Goal: Information Seeking & Learning: Learn about a topic

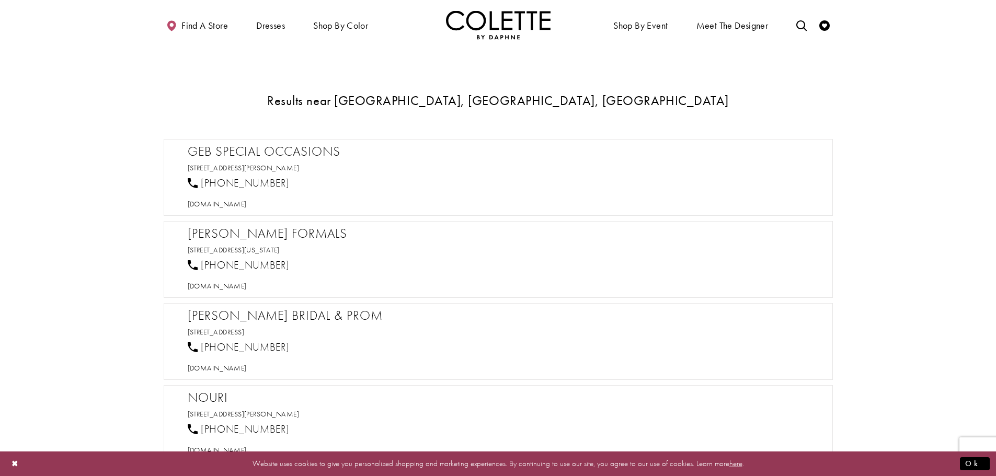
scroll to position [523, 0]
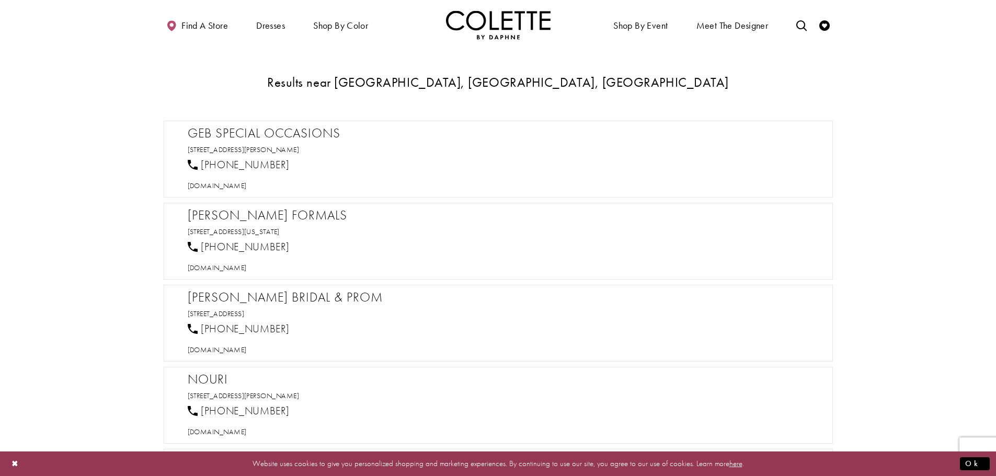
click at [335, 164] on div "1 (903) 716-8931" at bounding box center [502, 165] width 639 height 23
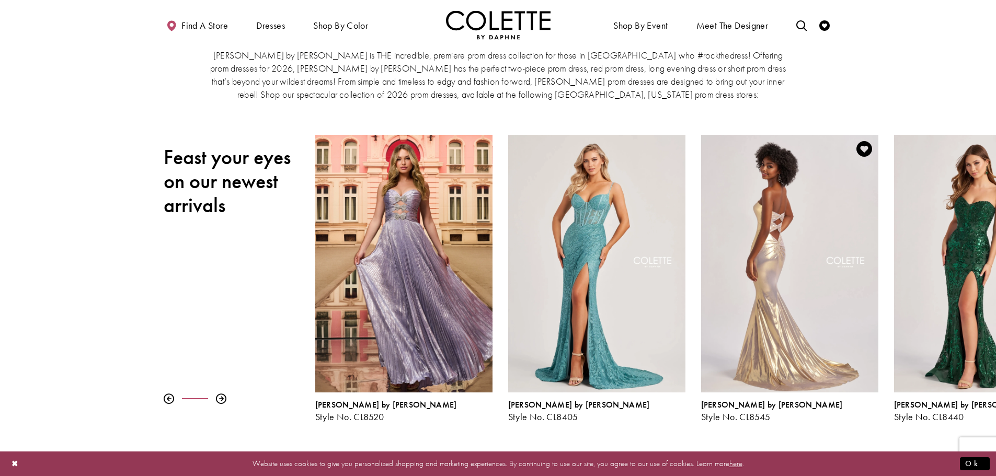
scroll to position [105, 0]
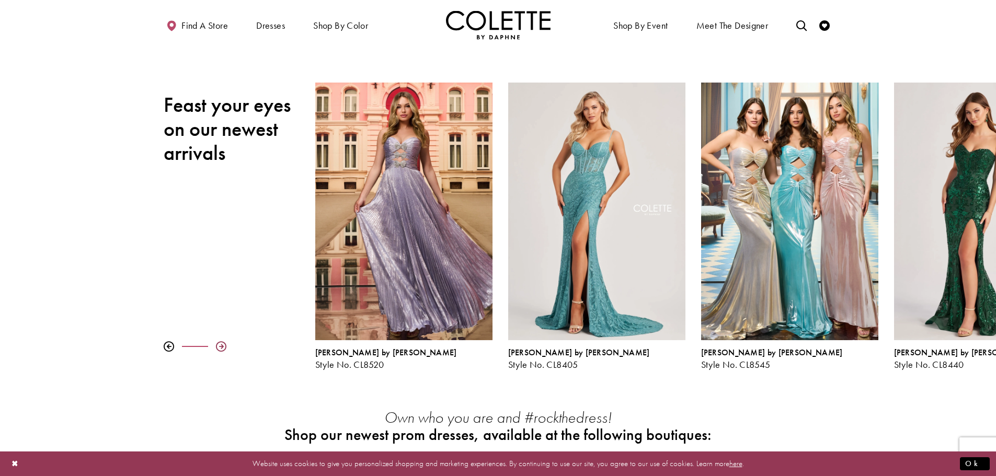
click at [225, 341] on div at bounding box center [221, 346] width 10 height 10
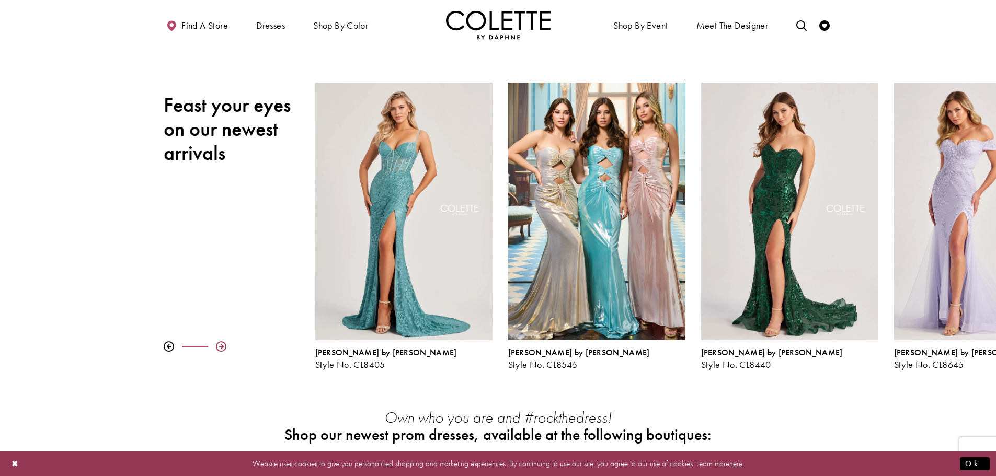
click at [225, 341] on div at bounding box center [221, 346] width 10 height 10
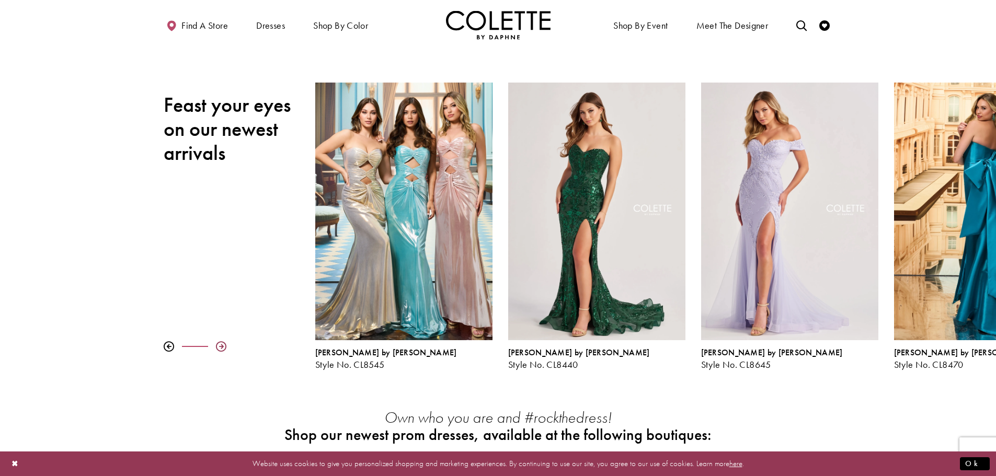
click at [225, 341] on div at bounding box center [221, 346] width 10 height 10
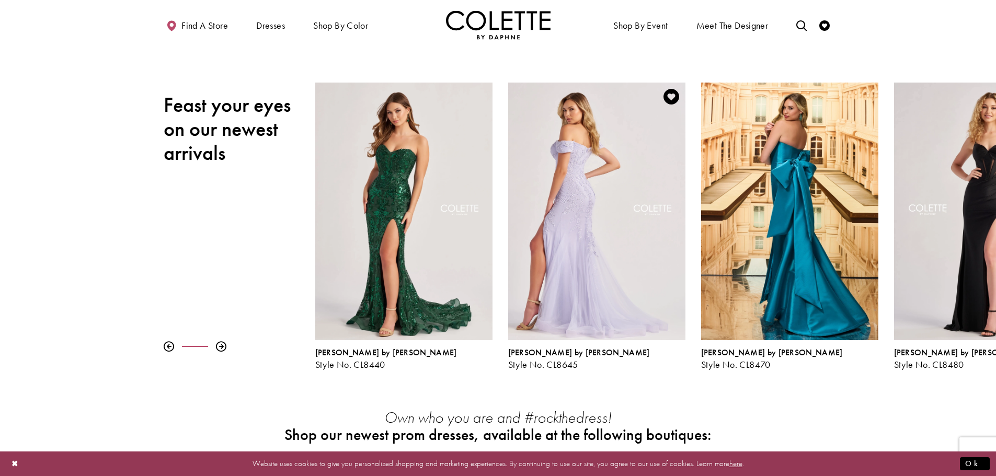
click at [550, 261] on div "Visit Colette by Daphne Style No. CL8645 Page" at bounding box center [596, 212] width 177 height 258
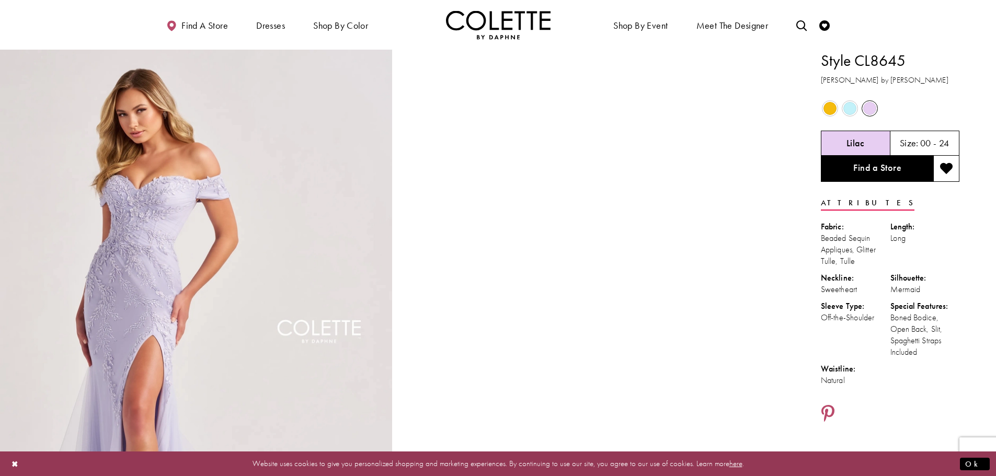
click at [847, 112] on span "Product color controls state depends on size chosen" at bounding box center [849, 108] width 13 height 13
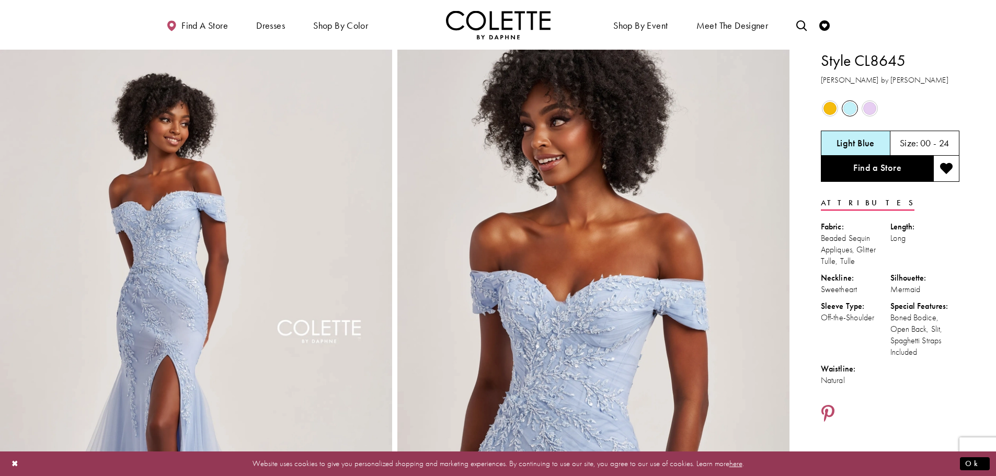
click at [827, 107] on span "Product color controls state depends on size chosen" at bounding box center [829, 108] width 13 height 13
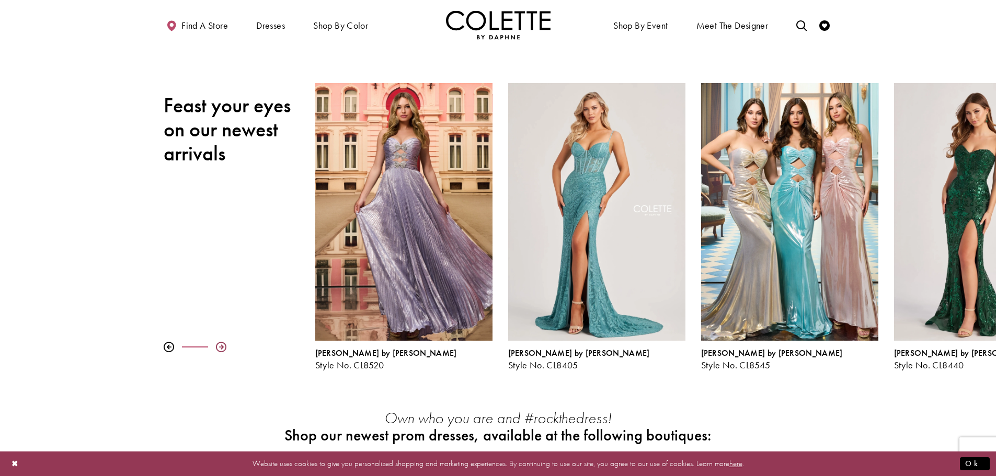
click at [222, 347] on div at bounding box center [221, 347] width 10 height 10
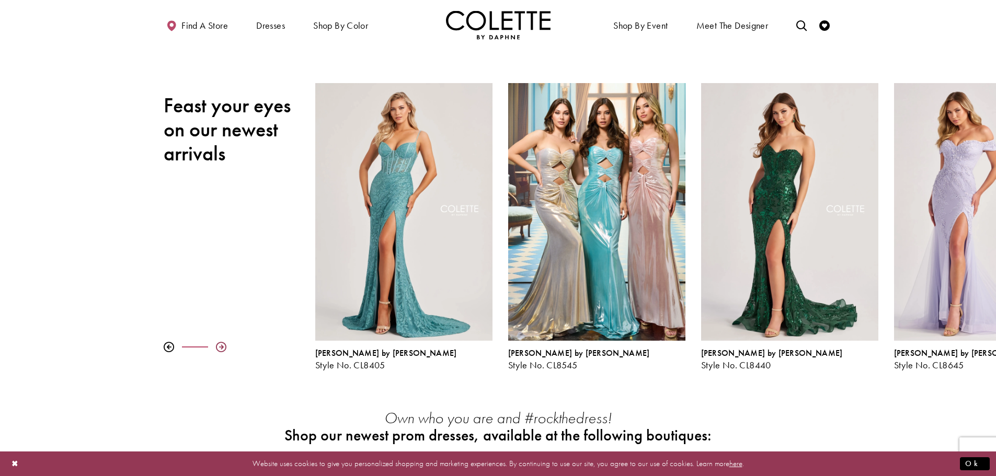
click at [222, 347] on div at bounding box center [221, 347] width 10 height 10
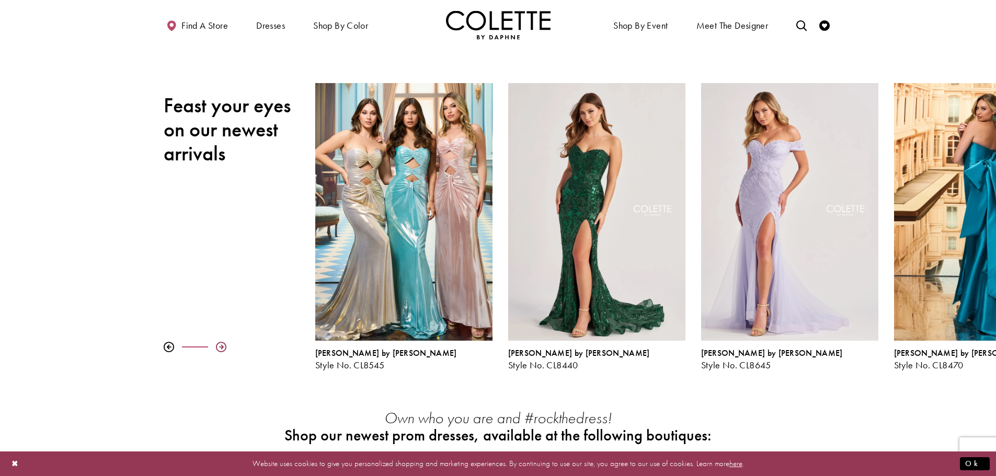
click at [222, 347] on div at bounding box center [221, 347] width 10 height 10
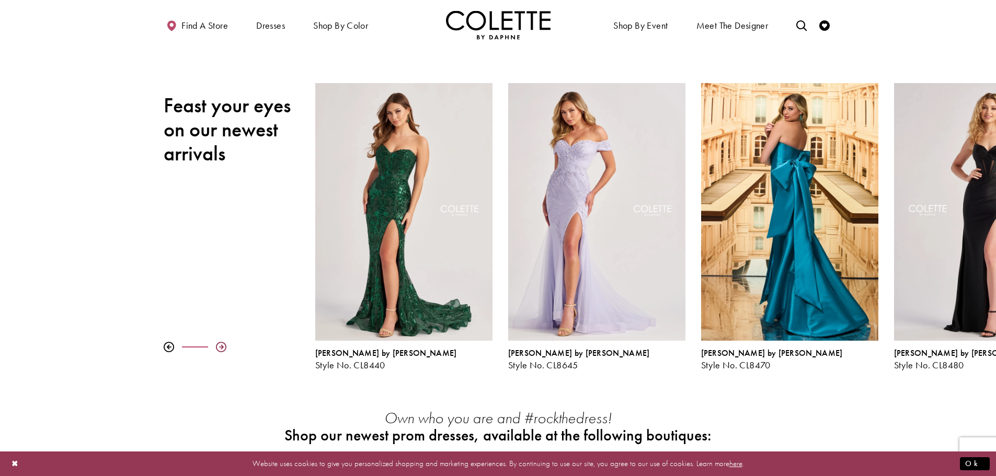
click at [222, 347] on div at bounding box center [221, 347] width 10 height 10
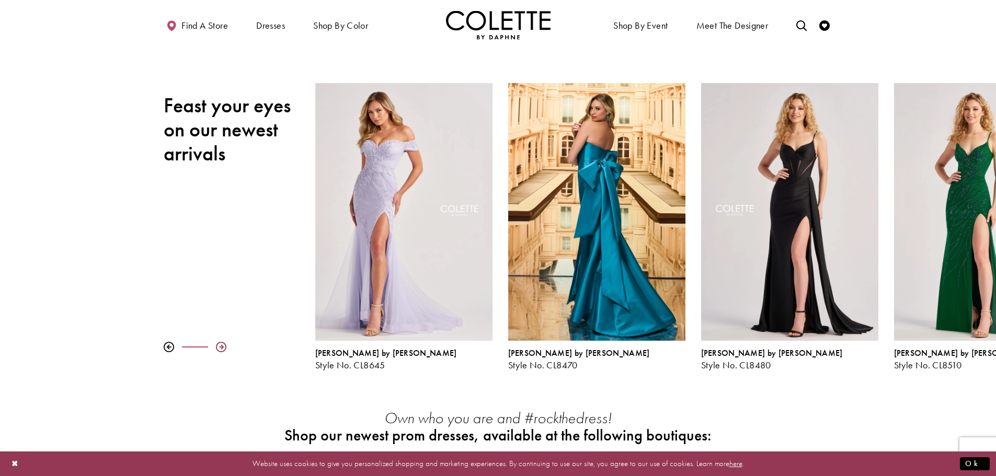
click at [222, 347] on div at bounding box center [221, 347] width 10 height 10
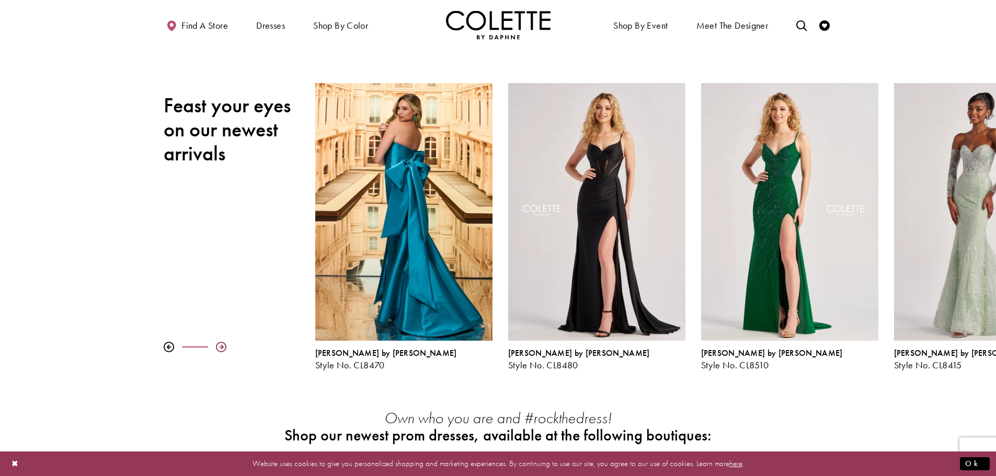
click at [222, 347] on div at bounding box center [221, 347] width 10 height 10
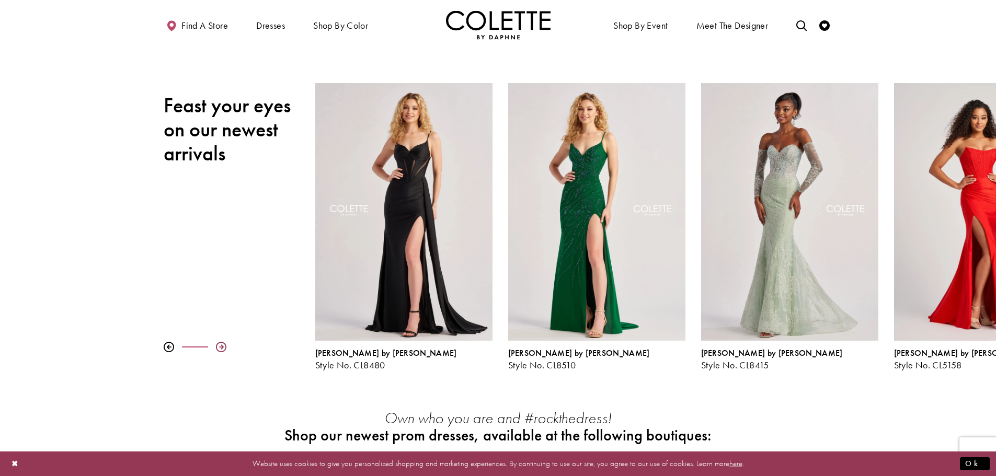
click at [222, 347] on div at bounding box center [221, 347] width 10 height 10
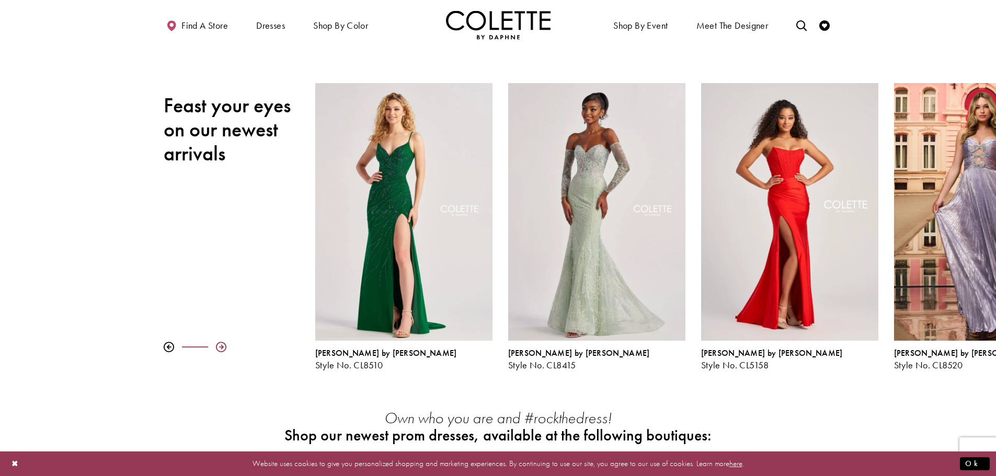
click at [222, 347] on div at bounding box center [221, 347] width 10 height 10
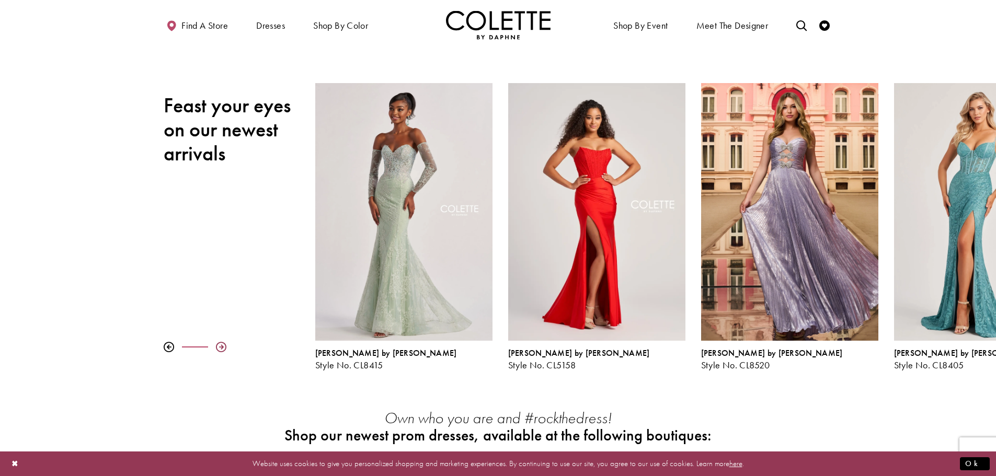
click at [222, 347] on div at bounding box center [221, 347] width 10 height 10
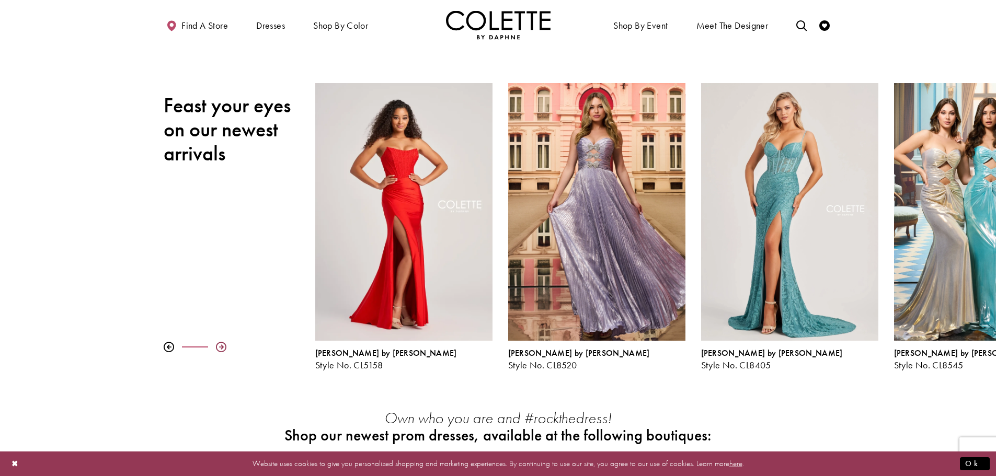
click at [222, 347] on div at bounding box center [221, 347] width 10 height 10
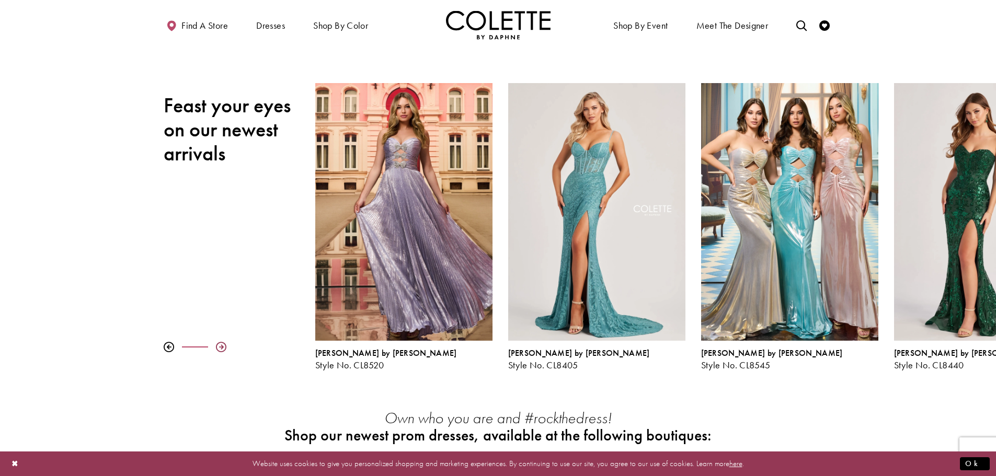
click at [222, 347] on div at bounding box center [221, 347] width 10 height 10
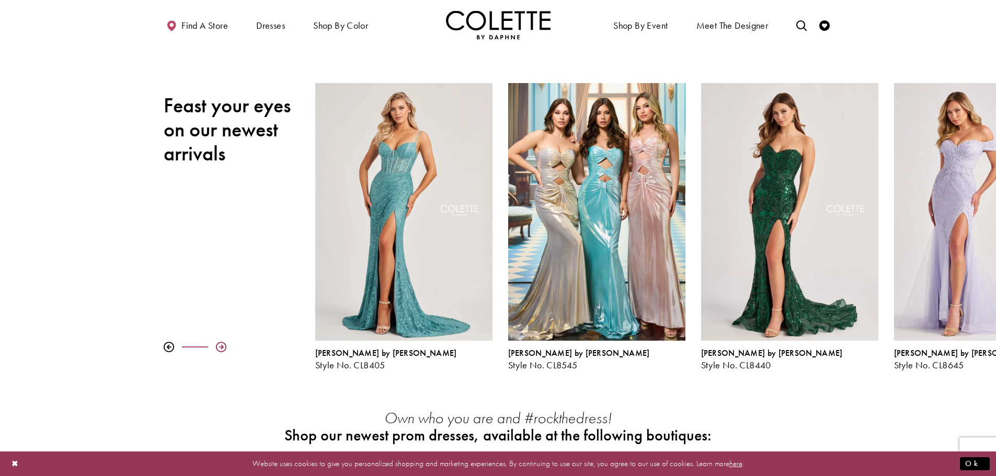
click at [222, 347] on div at bounding box center [221, 347] width 10 height 10
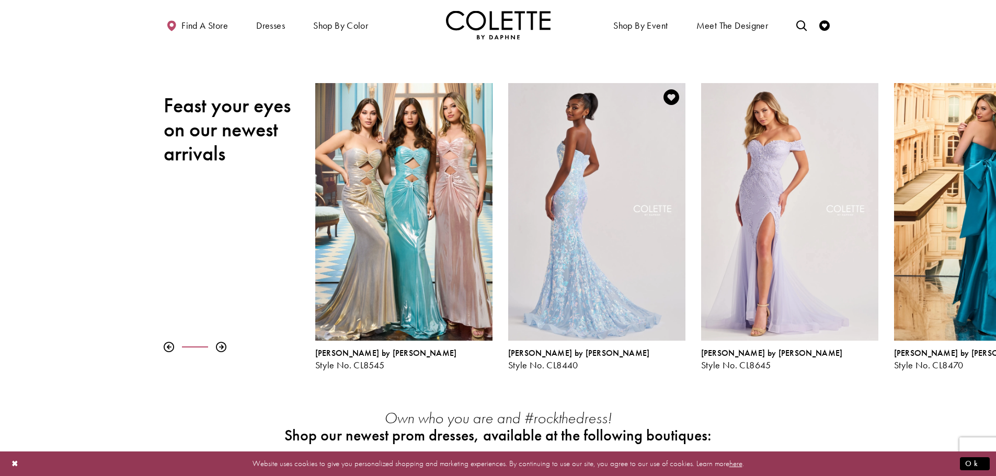
click at [555, 279] on div "Visit Colette by Daphne Style No. CL8440 Page" at bounding box center [596, 212] width 177 height 258
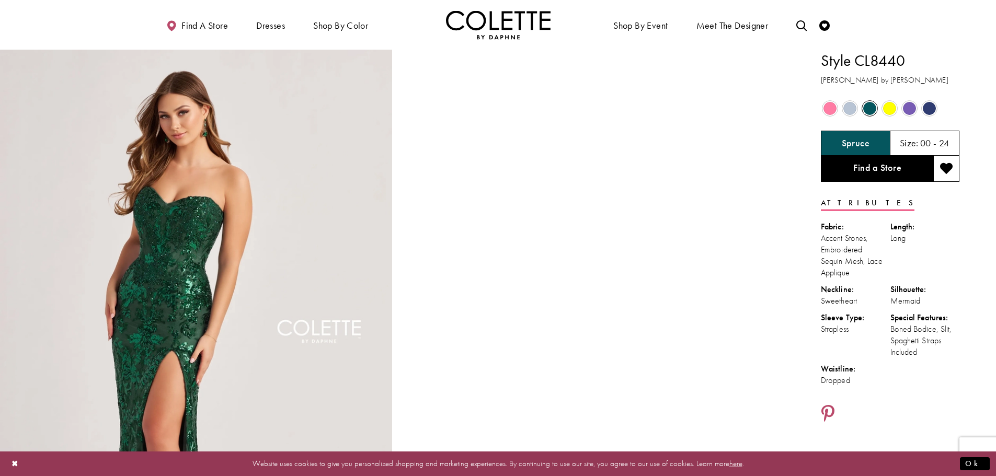
click at [830, 111] on span "Product color controls state depends on size chosen" at bounding box center [829, 108] width 13 height 13
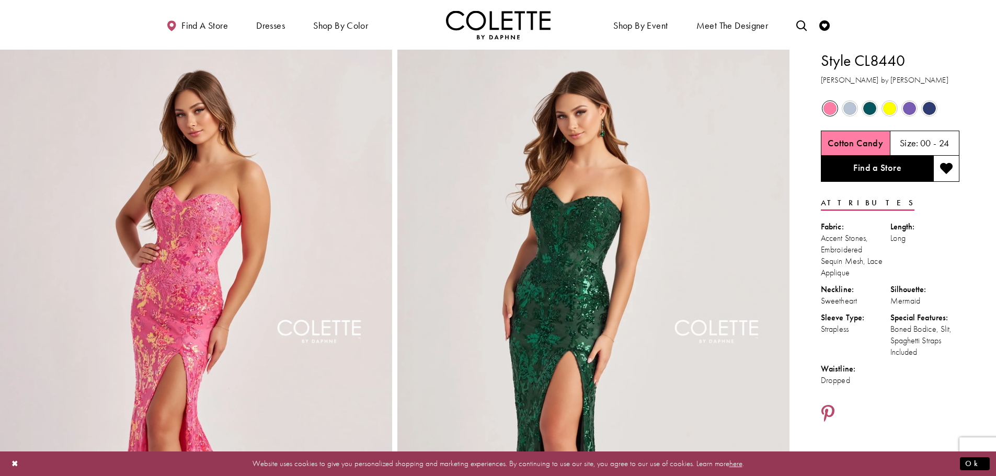
click at [849, 105] on span "Product color controls state depends on size chosen" at bounding box center [849, 108] width 13 height 13
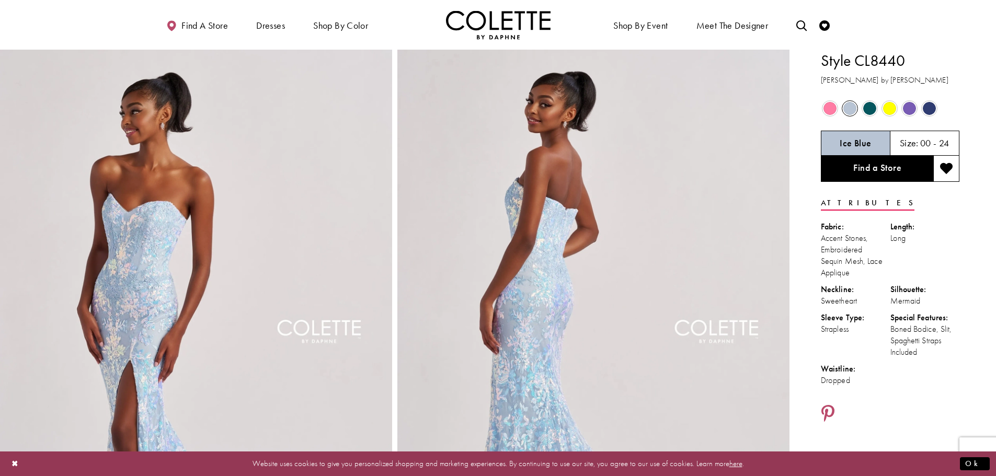
click at [916, 104] on div "Out of Stock" at bounding box center [909, 108] width 18 height 18
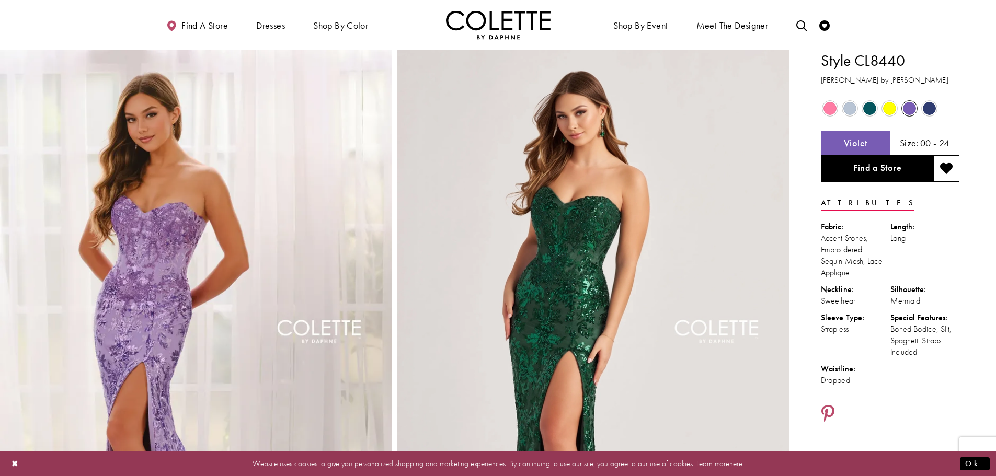
click at [924, 107] on span "Product color controls state depends on size chosen" at bounding box center [929, 108] width 13 height 13
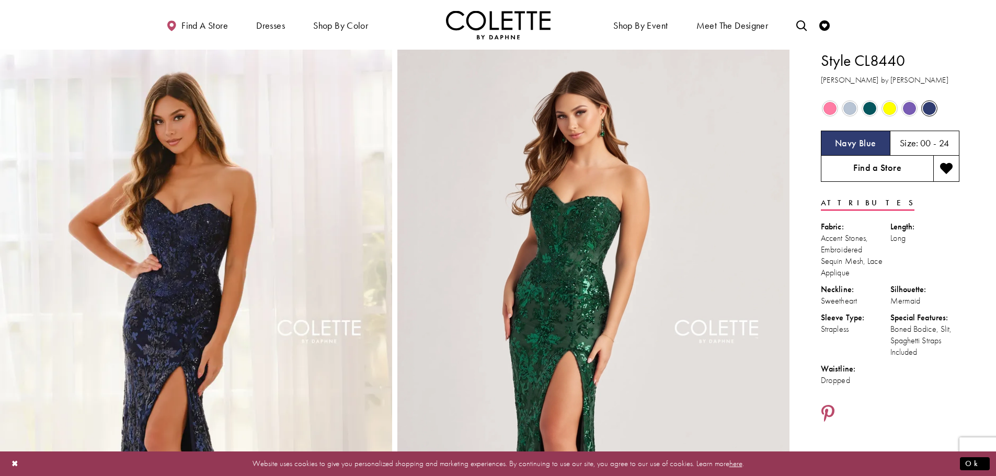
click at [860, 169] on link "Find a Store" at bounding box center [877, 169] width 112 height 26
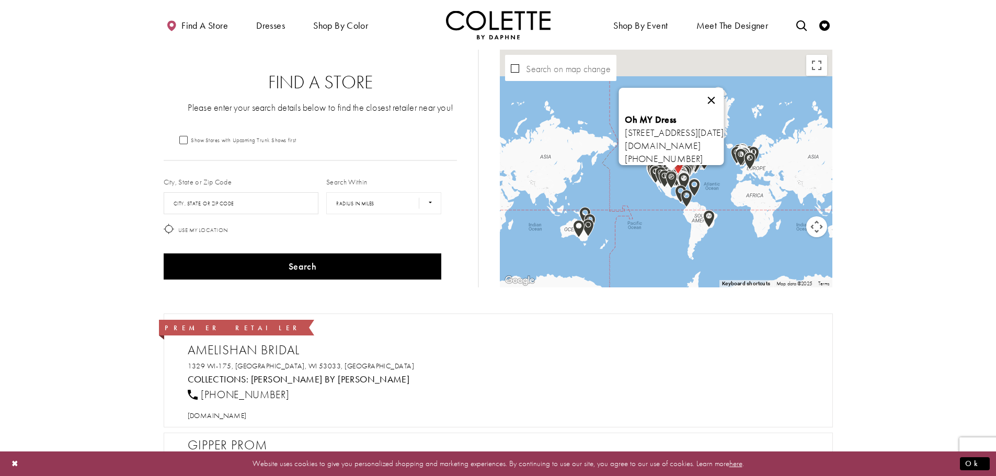
click at [724, 94] on button "Close" at bounding box center [711, 100] width 25 height 25
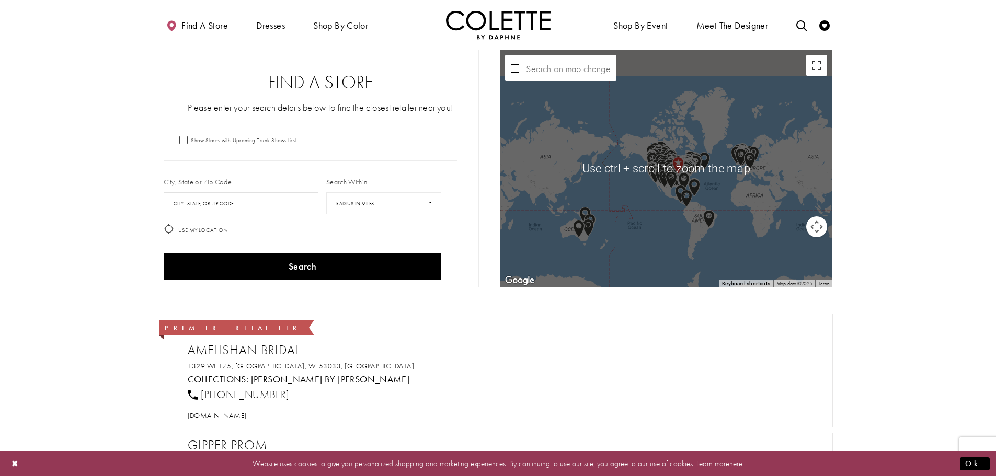
click at [822, 68] on button "Toggle fullscreen view" at bounding box center [816, 65] width 21 height 21
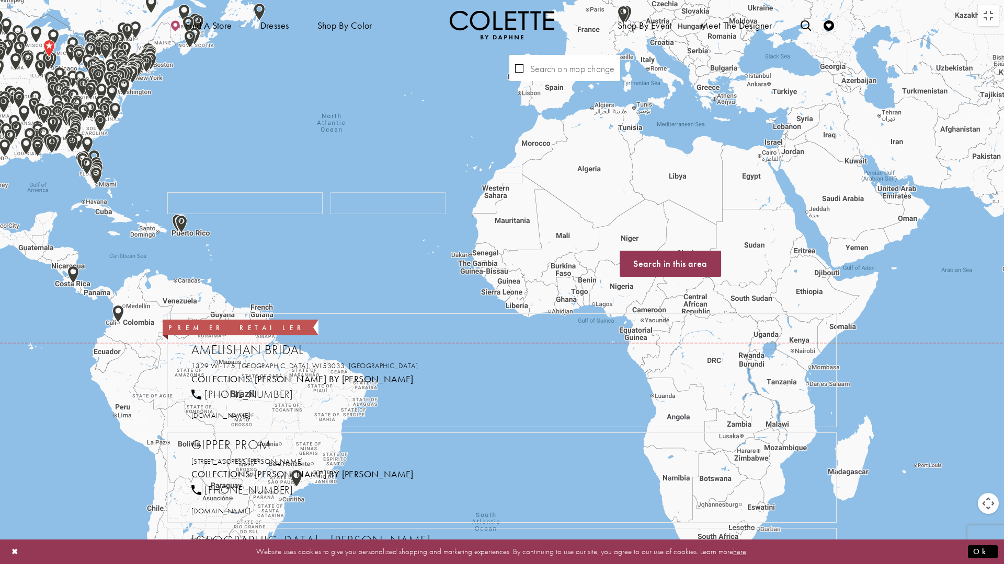
click at [804, 287] on div "Map with store locations" at bounding box center [502, 282] width 1004 height 564
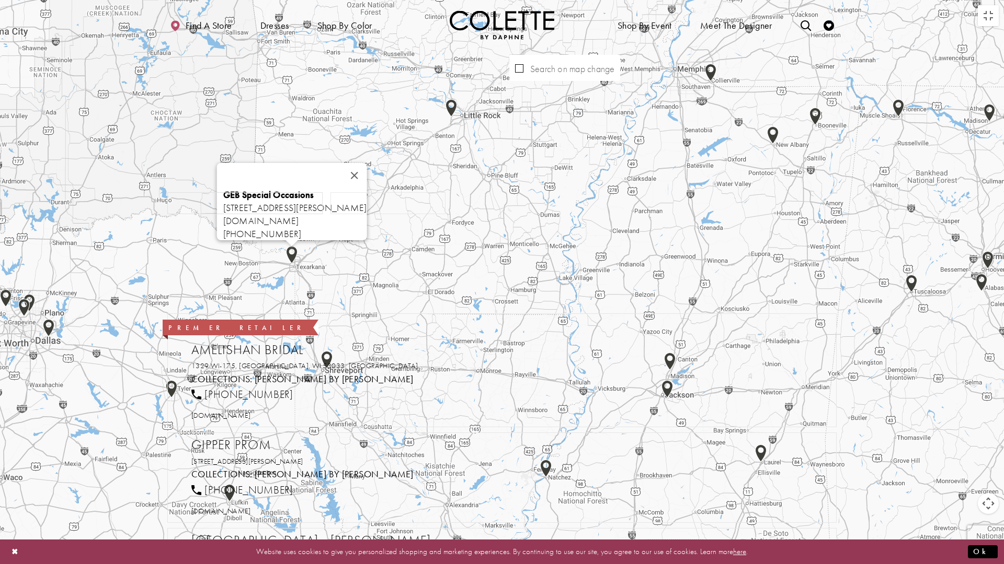
click at [290, 256] on img "Map with store locations" at bounding box center [291, 255] width 11 height 18
click at [292, 251] on img "Map with store locations" at bounding box center [291, 255] width 11 height 18
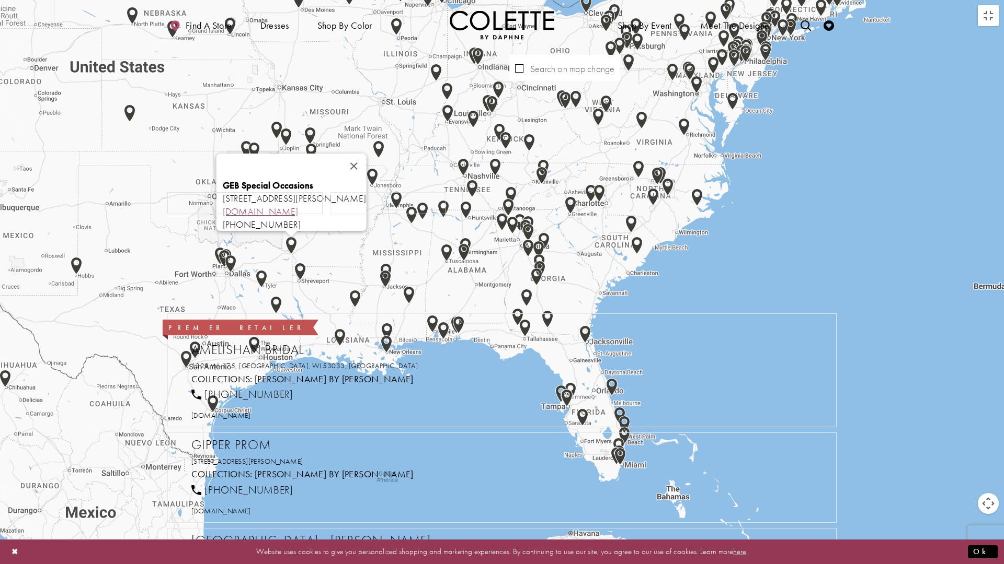
click at [283, 205] on link "[DOMAIN_NAME]" at bounding box center [261, 211] width 76 height 12
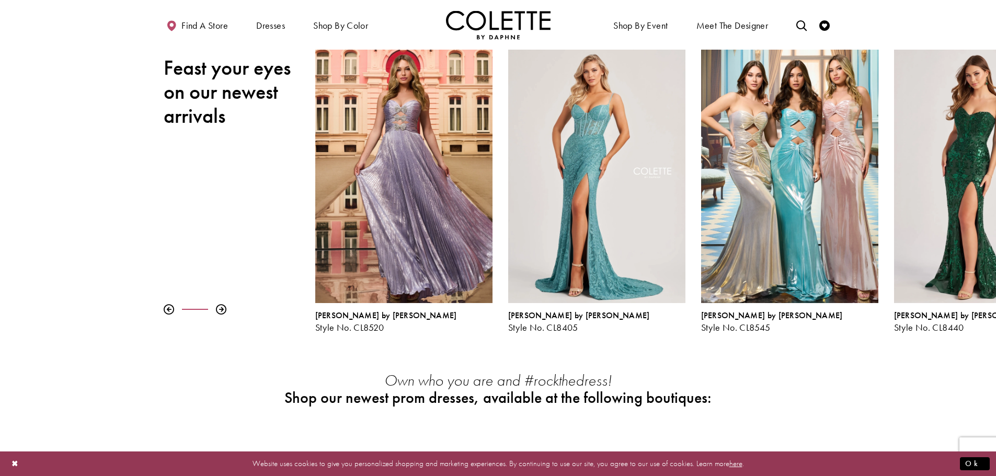
scroll to position [157, 0]
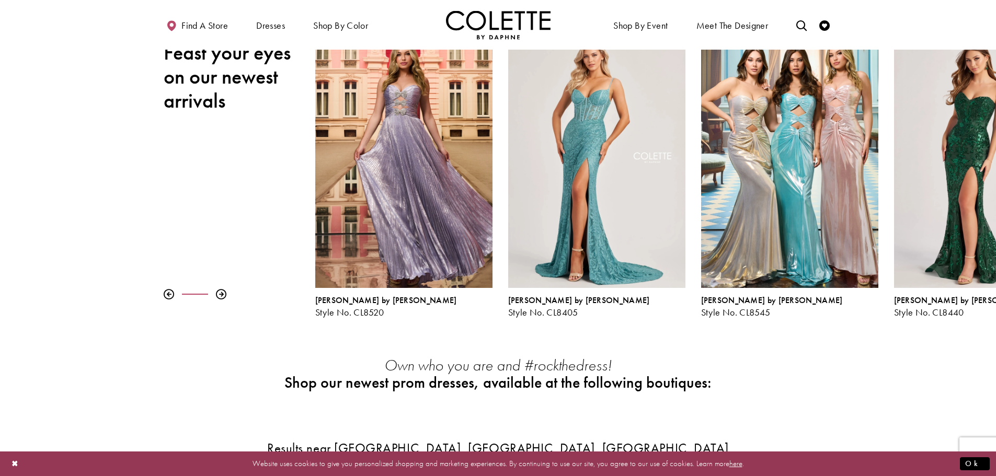
drag, startPoint x: 186, startPoint y: 297, endPoint x: 200, endPoint y: 301, distance: 14.7
click at [195, 300] on div "Pause autoplay Previous Slide Next Slide 0 1 2 3 4 5 6 7 8 9 [PERSON_NAME] by […" at bounding box center [498, 173] width 996 height 287
click at [217, 295] on div at bounding box center [221, 294] width 10 height 10
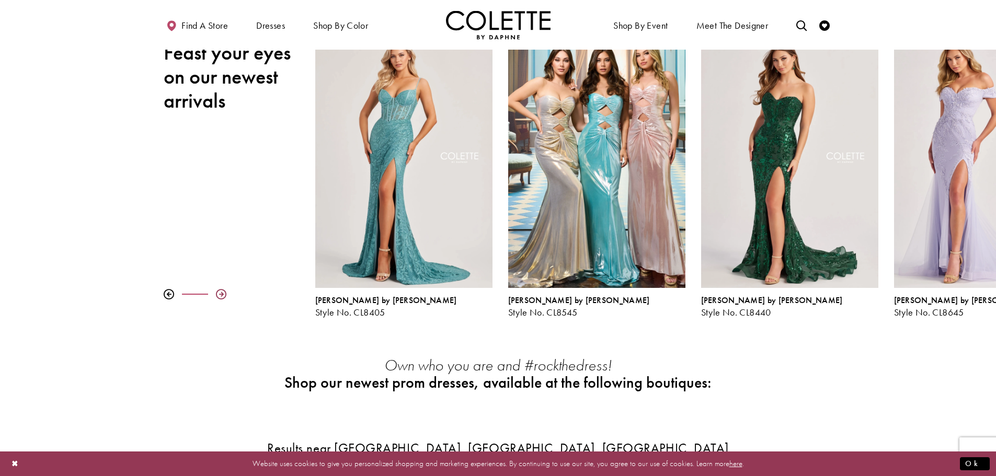
click at [217, 295] on div at bounding box center [221, 294] width 10 height 10
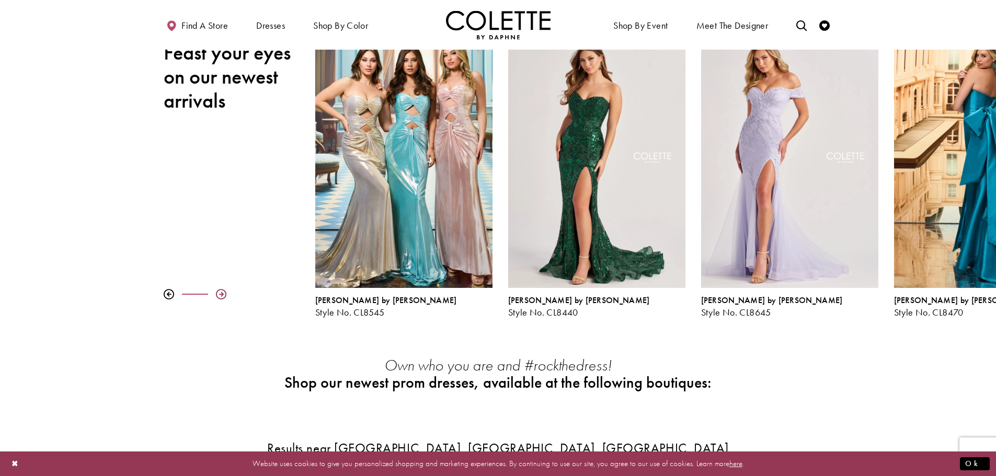
click at [217, 294] on div at bounding box center [221, 294] width 10 height 10
click at [220, 293] on div at bounding box center [221, 294] width 10 height 10
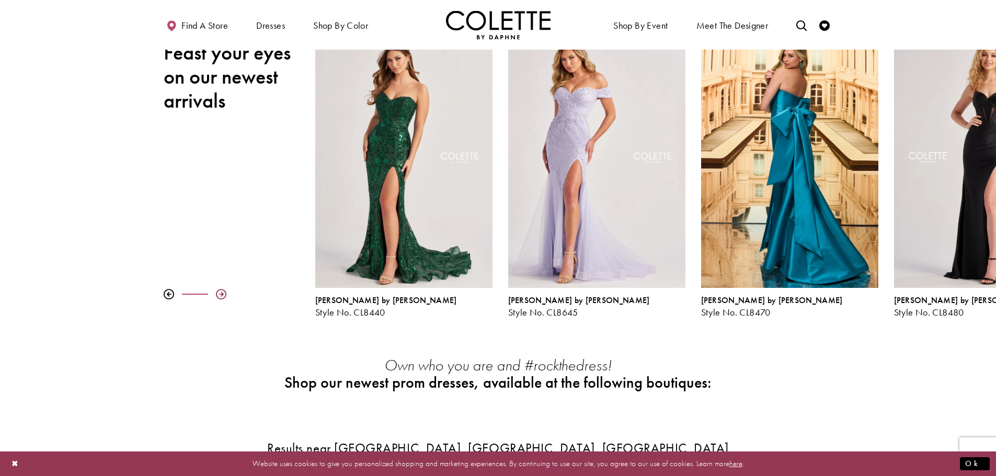
click at [220, 293] on div at bounding box center [221, 294] width 10 height 10
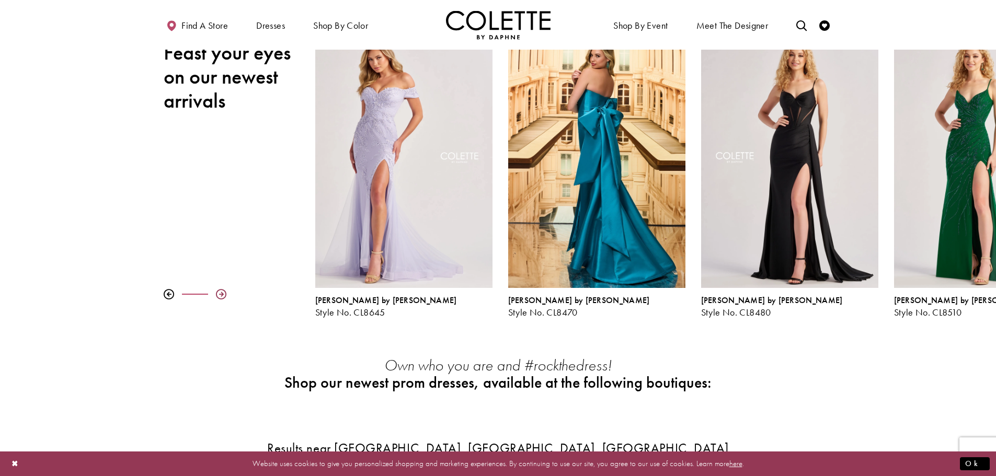
click at [220, 293] on div at bounding box center [221, 294] width 10 height 10
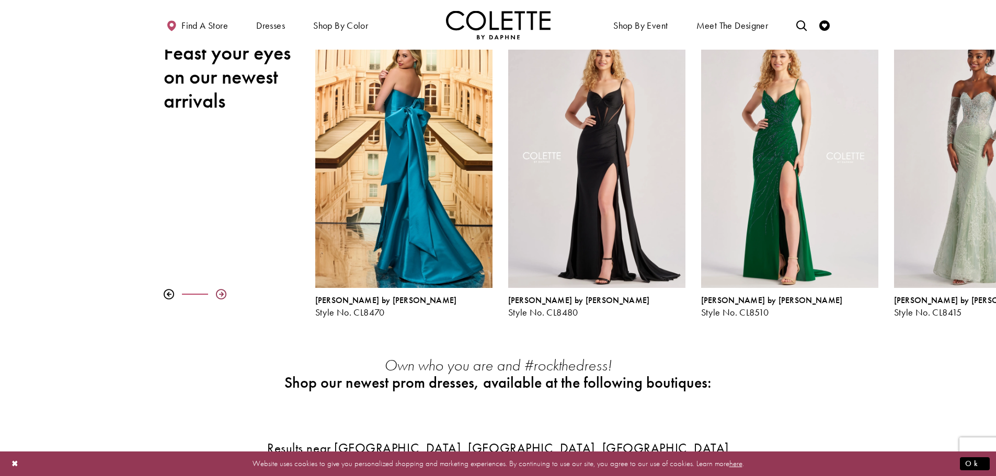
click at [220, 293] on div at bounding box center [221, 294] width 10 height 10
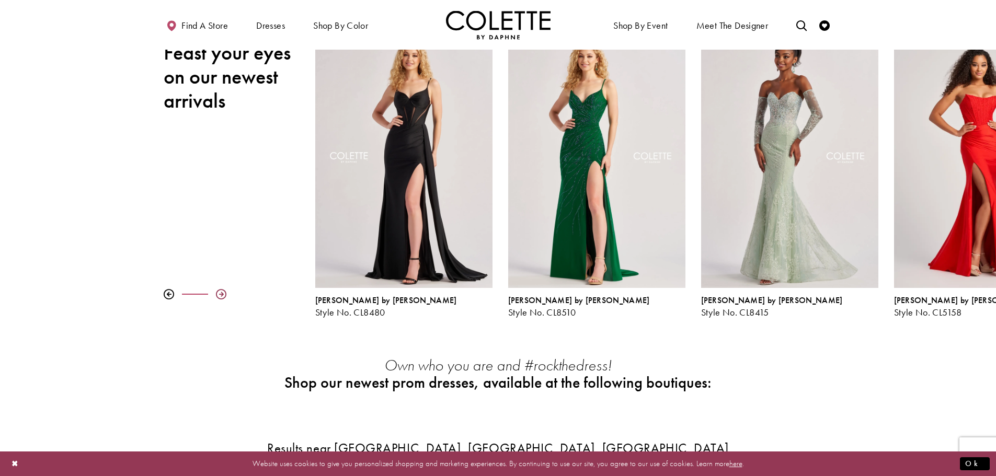
click at [220, 293] on div at bounding box center [221, 294] width 10 height 10
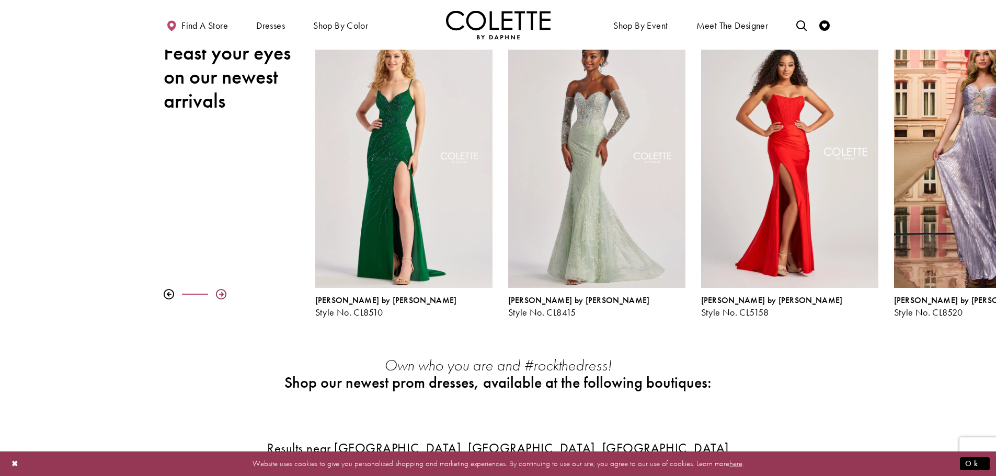
click at [220, 293] on div at bounding box center [221, 294] width 10 height 10
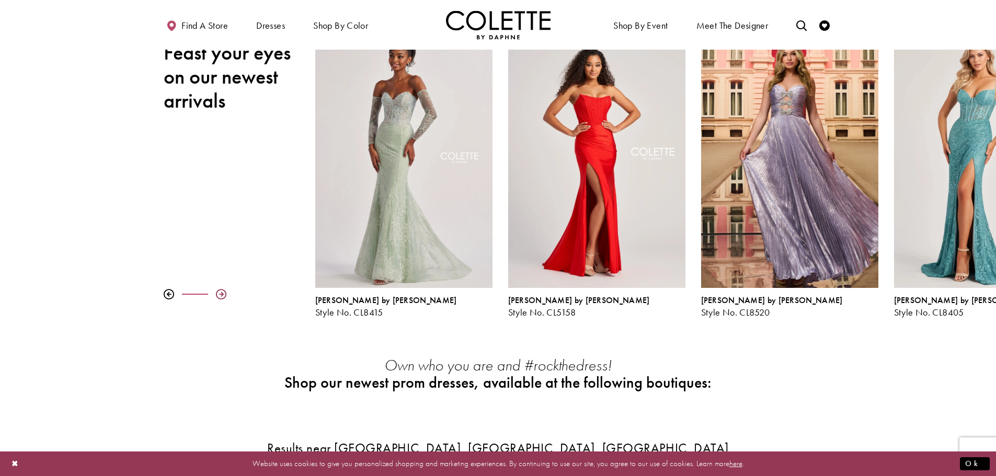
click at [220, 293] on div at bounding box center [221, 294] width 10 height 10
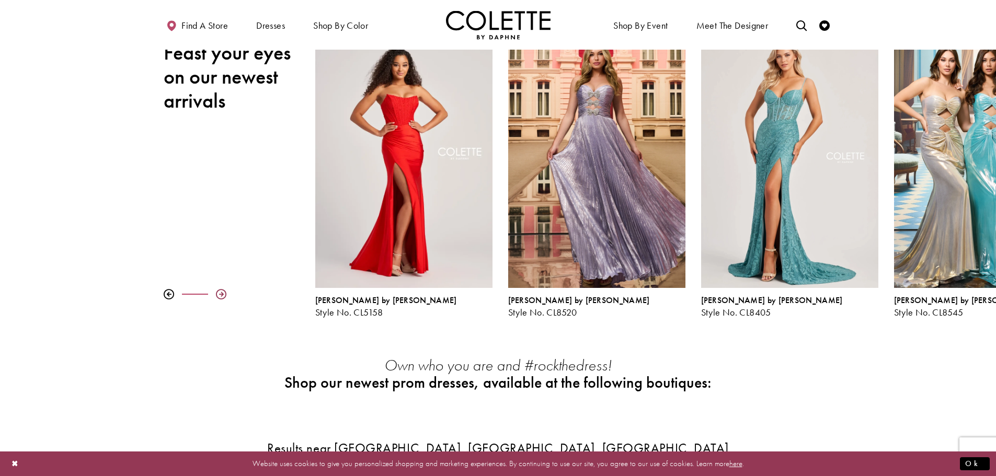
click at [220, 293] on div at bounding box center [221, 294] width 10 height 10
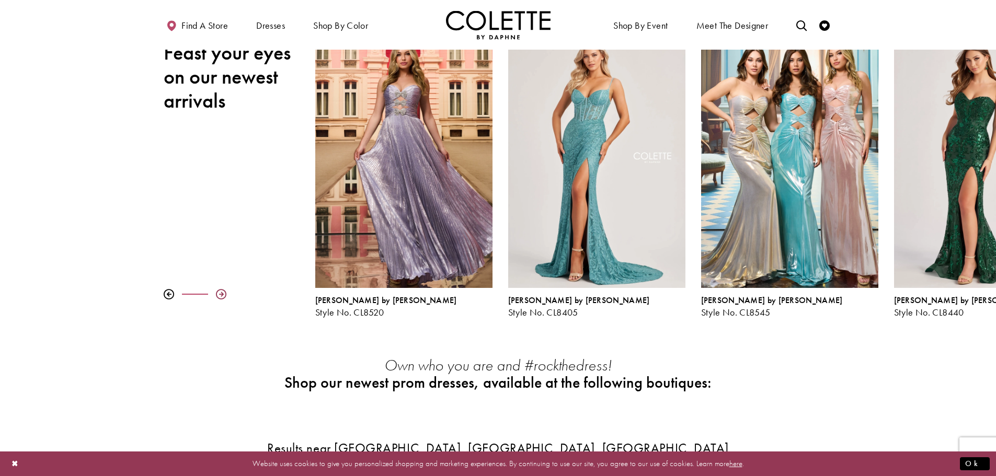
click at [220, 293] on div at bounding box center [221, 294] width 10 height 10
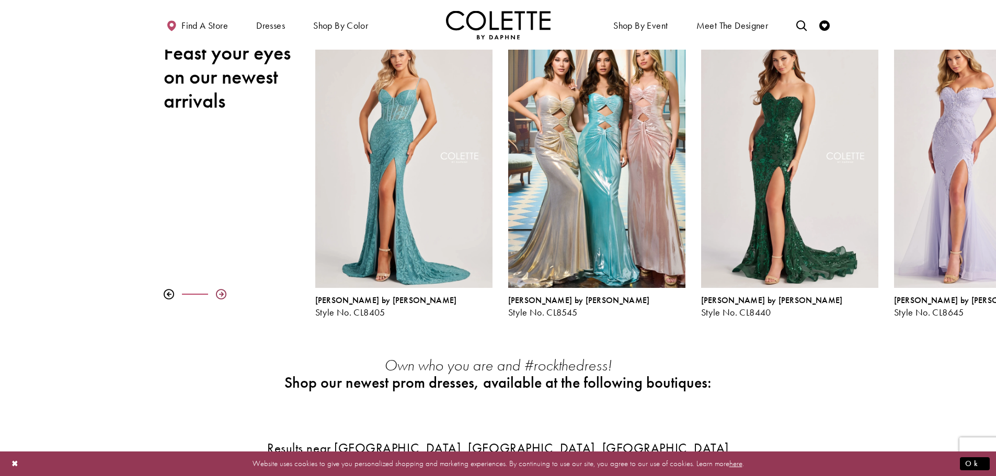
click at [220, 293] on div at bounding box center [221, 294] width 10 height 10
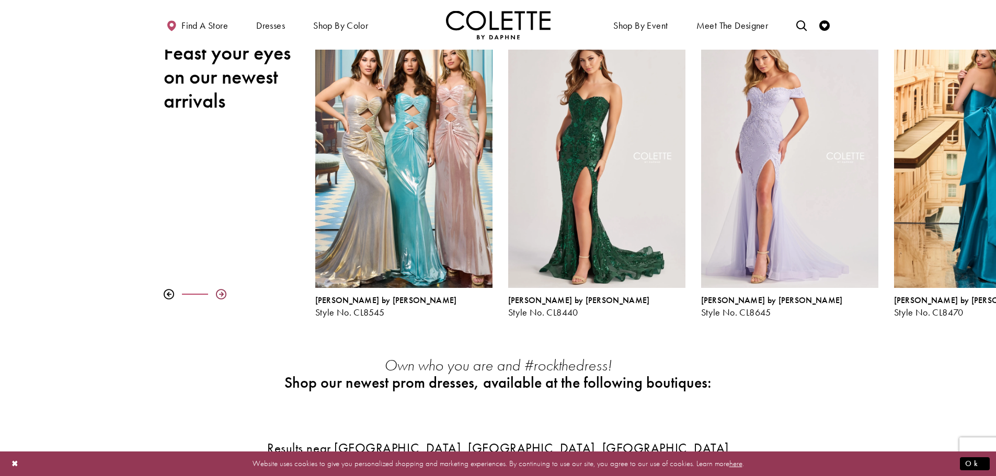
click at [220, 293] on div at bounding box center [221, 294] width 10 height 10
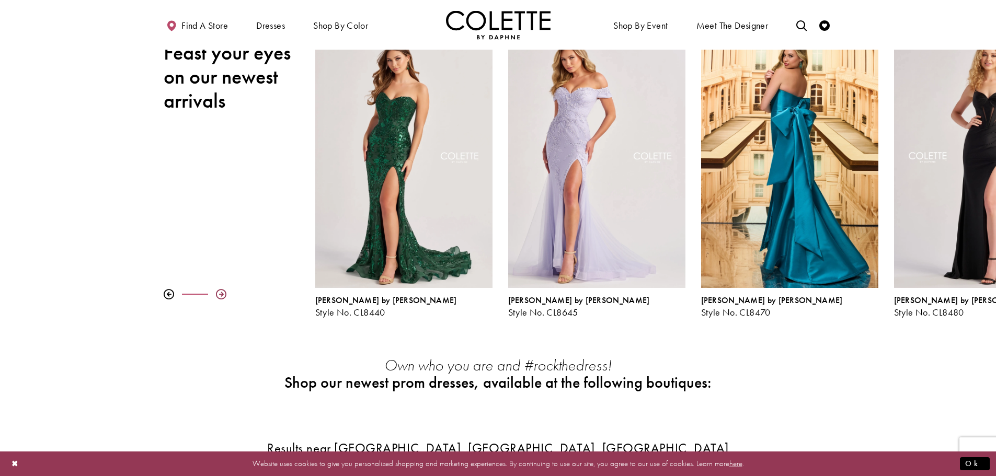
click at [220, 293] on div at bounding box center [221, 294] width 10 height 10
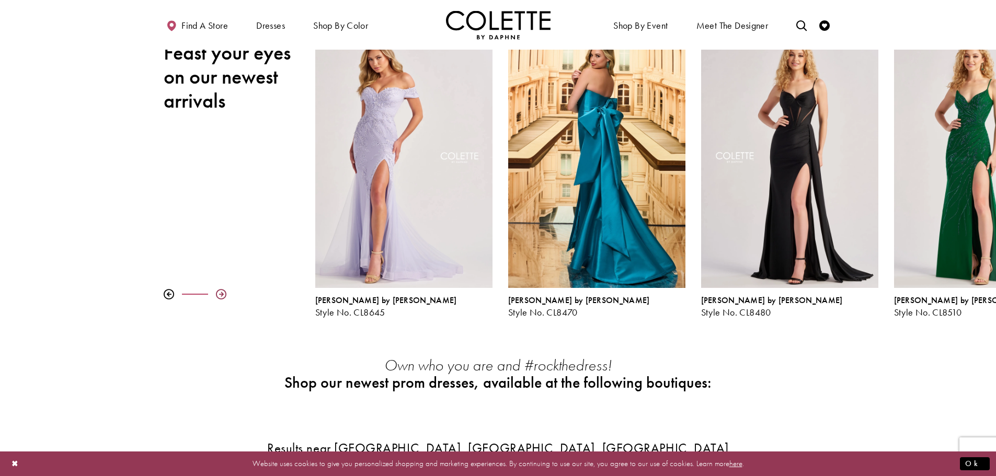
click at [220, 293] on div at bounding box center [221, 294] width 10 height 10
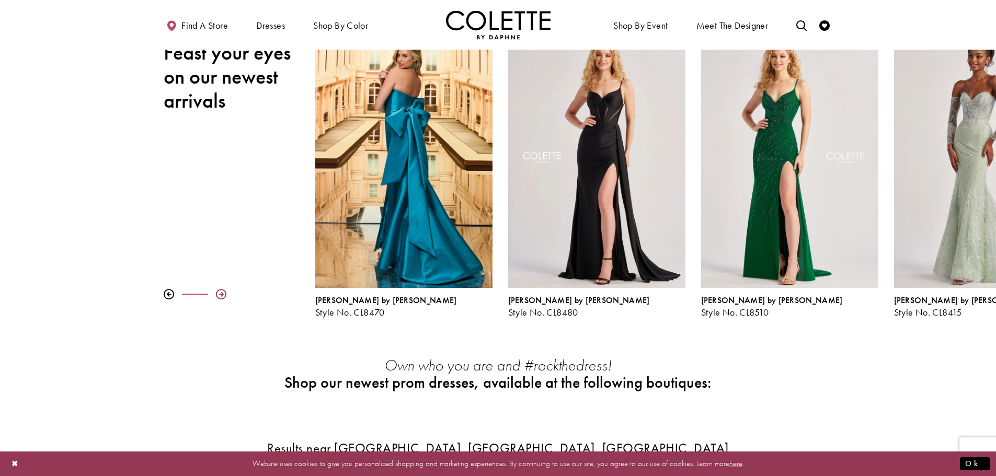
click at [220, 293] on div at bounding box center [221, 294] width 10 height 10
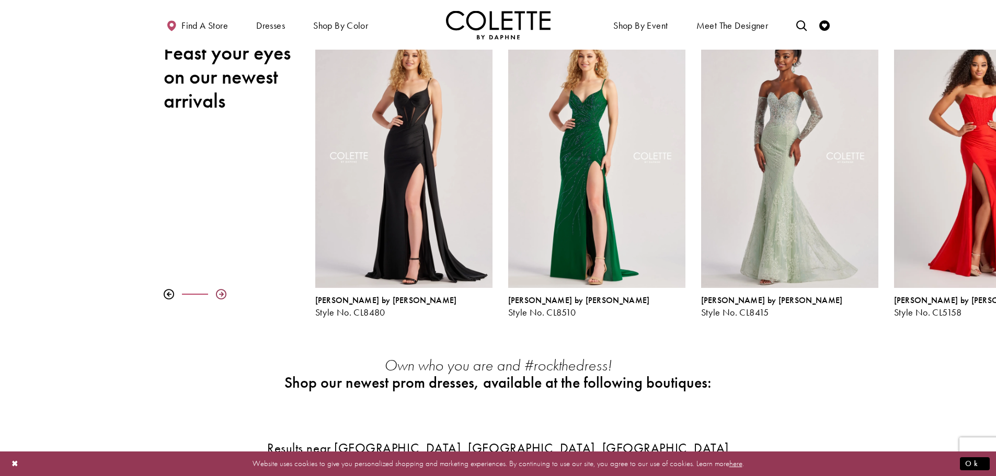
click at [220, 293] on div at bounding box center [221, 294] width 10 height 10
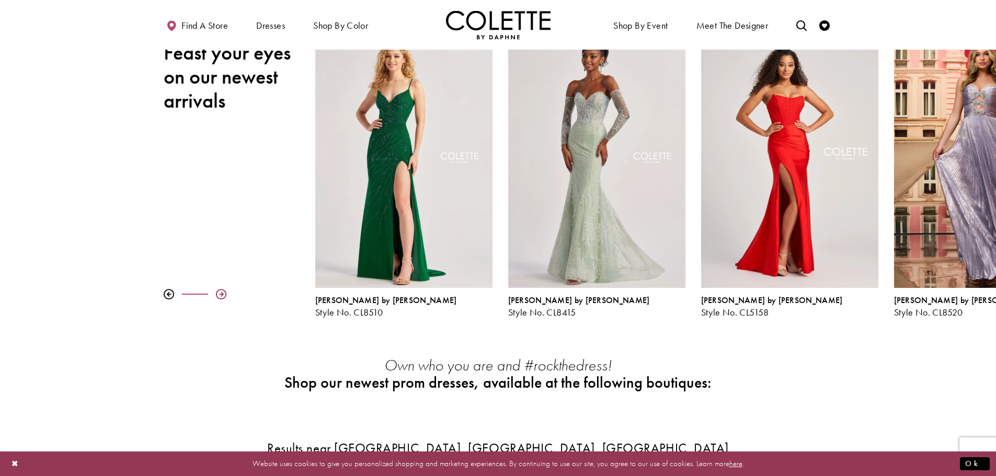
click at [220, 293] on div at bounding box center [221, 294] width 10 height 10
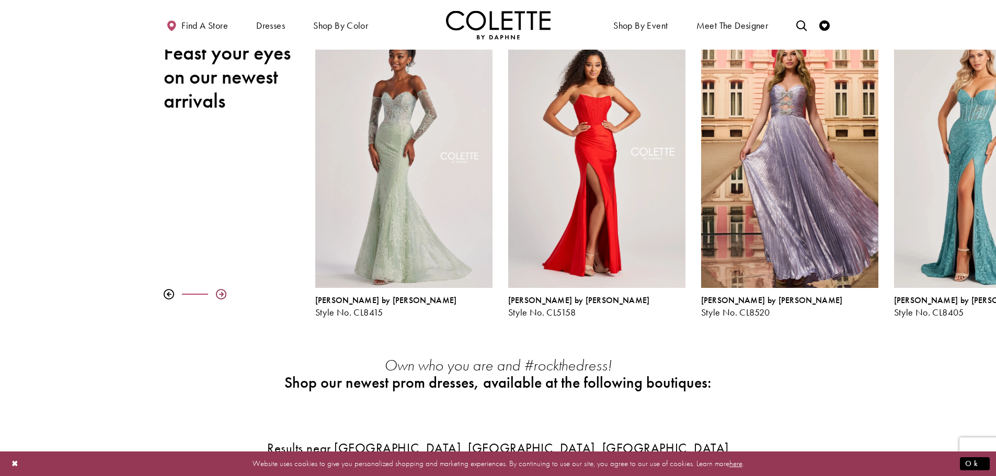
click at [220, 293] on div at bounding box center [221, 294] width 10 height 10
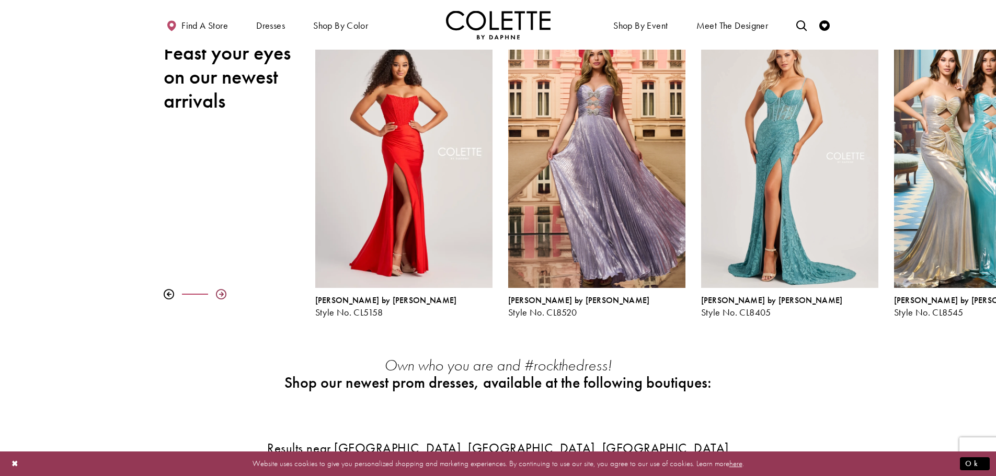
click at [220, 293] on div at bounding box center [221, 294] width 10 height 10
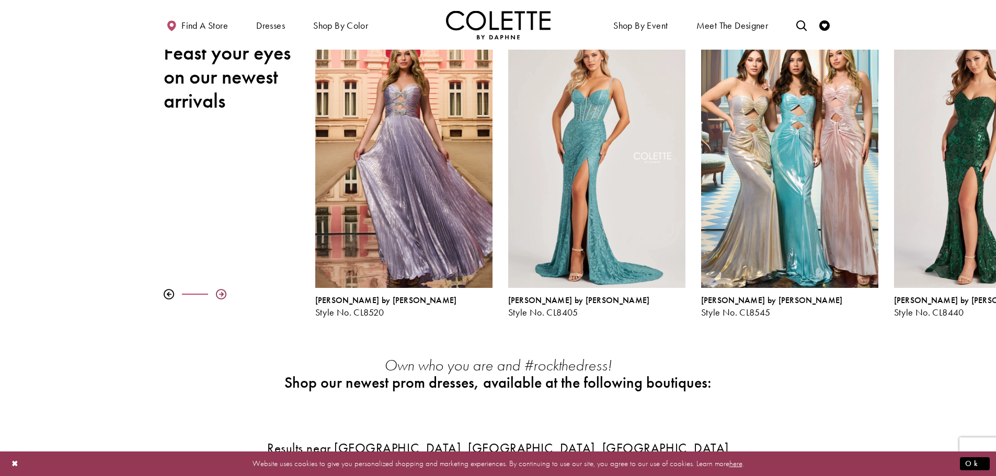
click at [220, 293] on div at bounding box center [221, 294] width 10 height 10
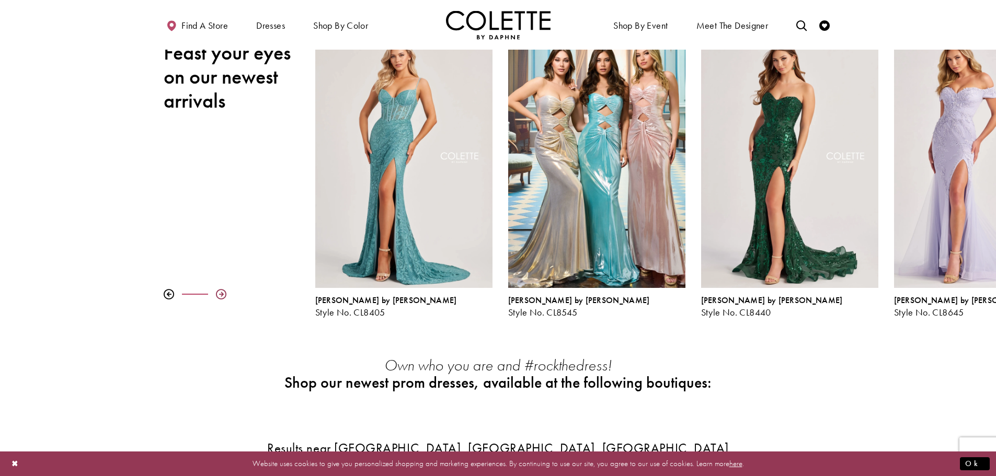
click at [220, 293] on div at bounding box center [221, 294] width 10 height 10
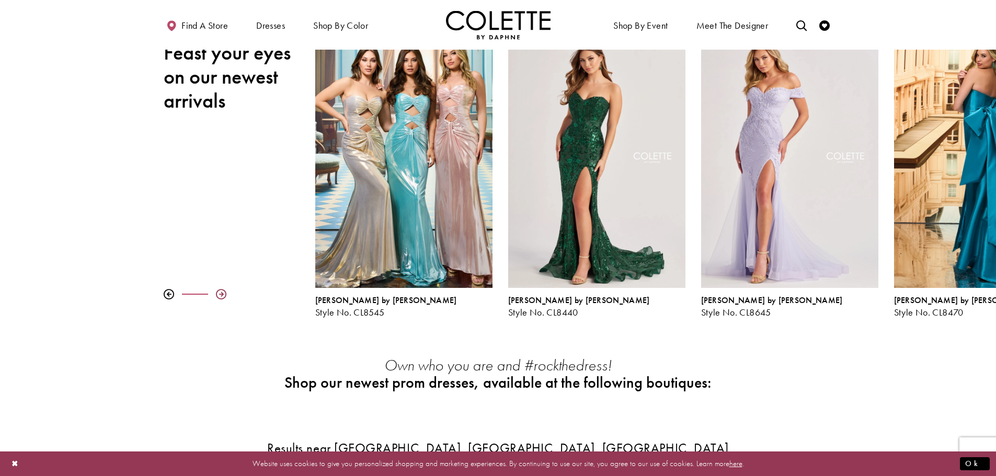
click at [220, 293] on div at bounding box center [221, 294] width 10 height 10
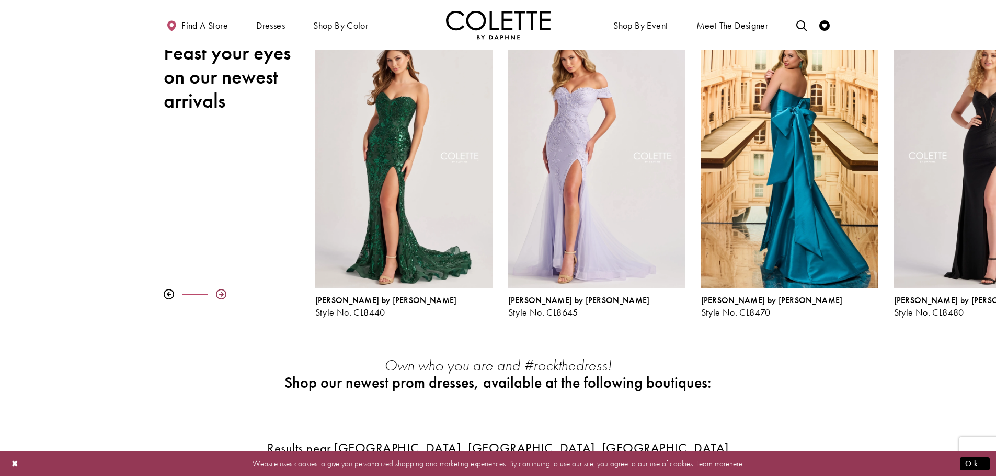
click at [220, 293] on div at bounding box center [221, 294] width 10 height 10
